Goal: Find specific page/section: Find specific page/section

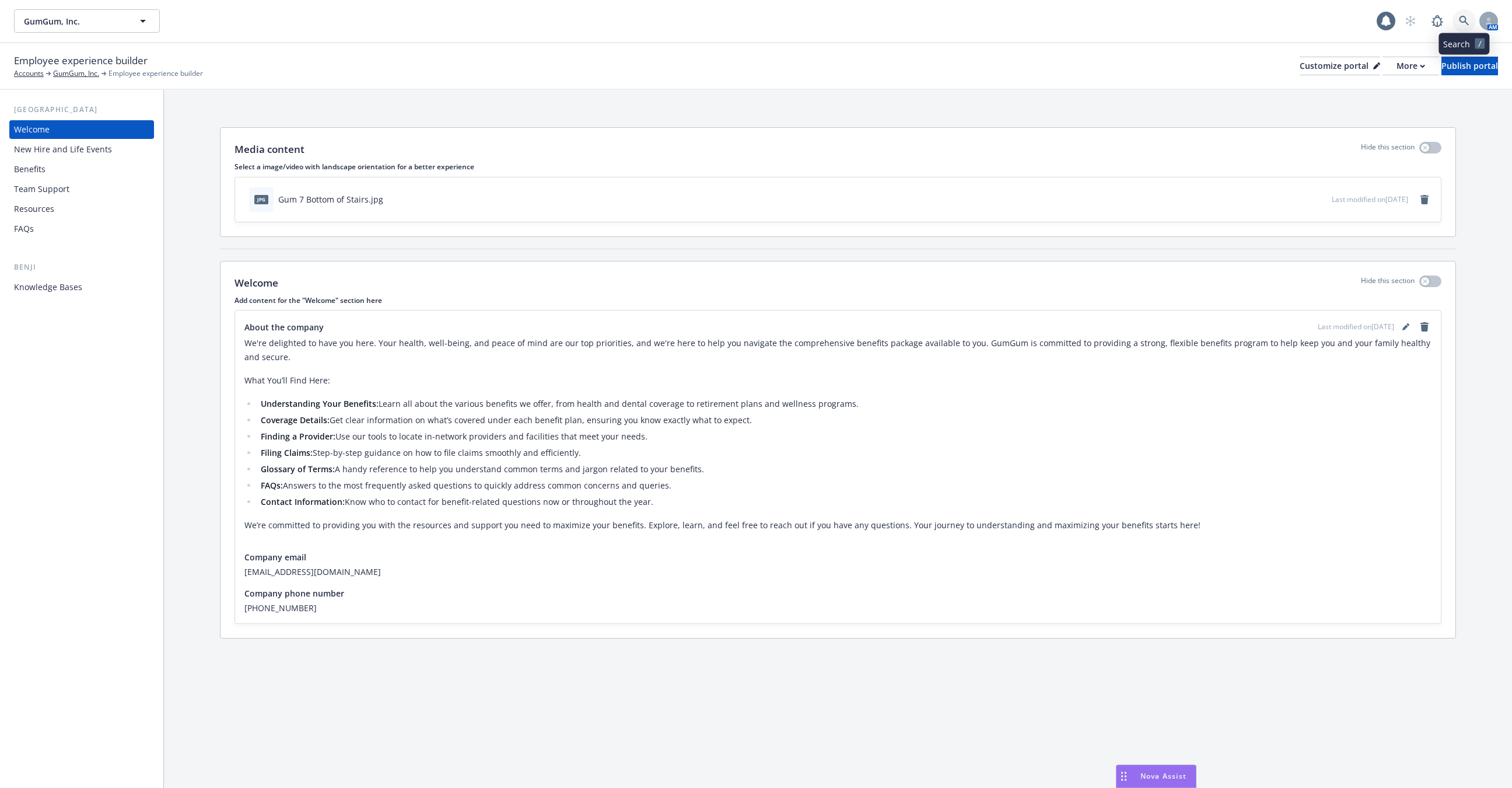
click at [1466, 20] on icon at bounding box center [1464, 21] width 10 height 10
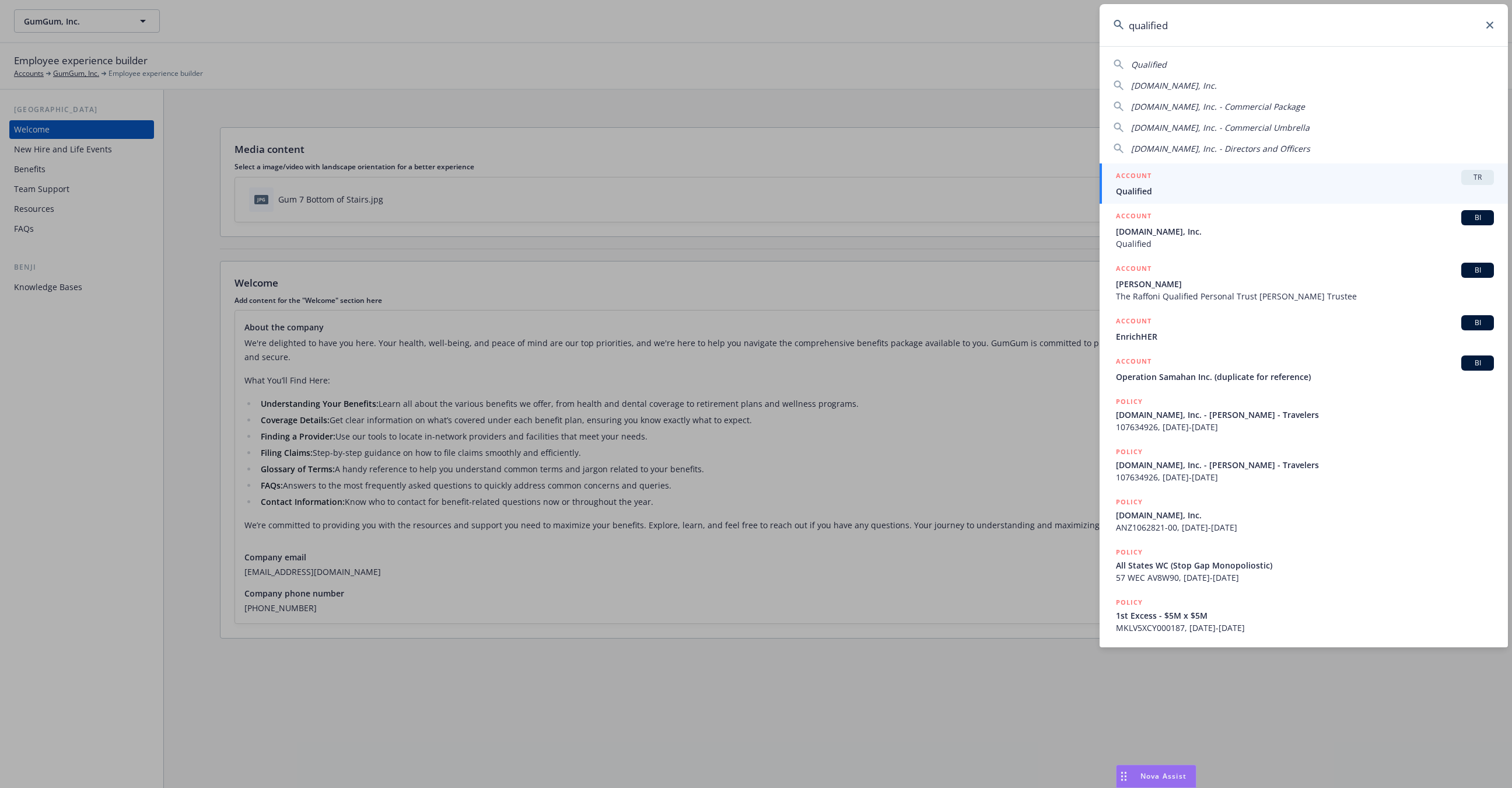
type input "qualified"
click at [1269, 196] on span "Qualified" at bounding box center [1305, 191] width 378 height 12
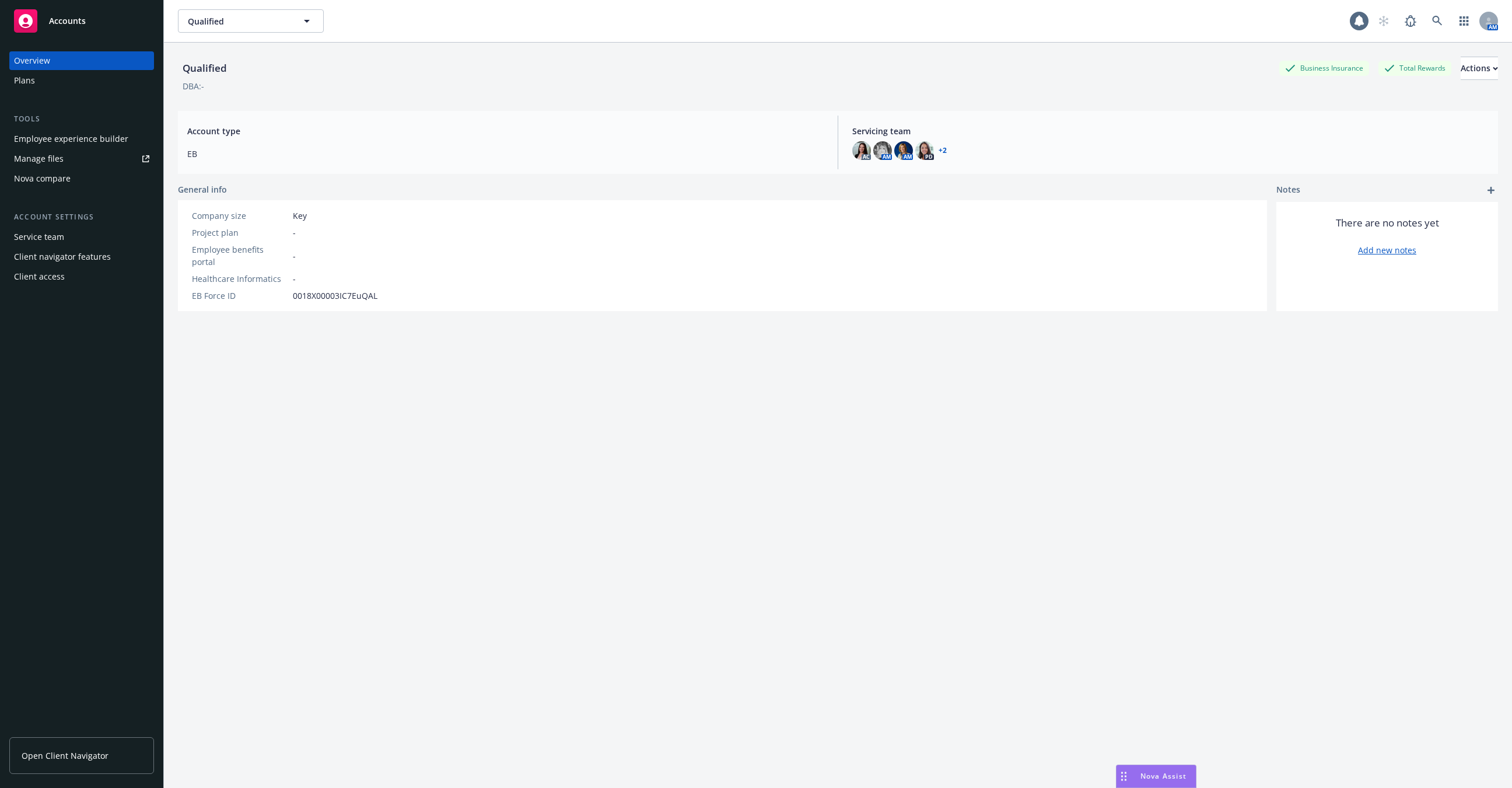
click at [58, 142] on div "Employee experience builder" at bounding box center [71, 139] width 115 height 19
